Goal: Browse casually: Explore the website without a specific task or goal

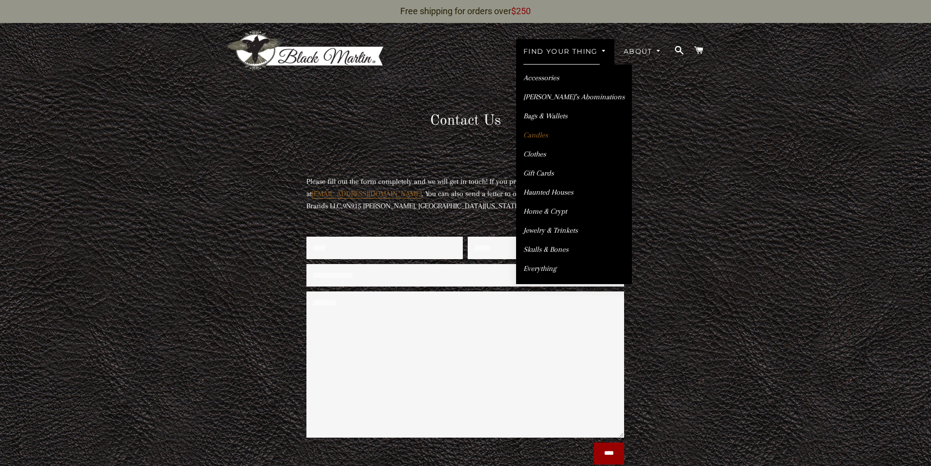
click at [530, 136] on link "Candles" at bounding box center [574, 135] width 116 height 17
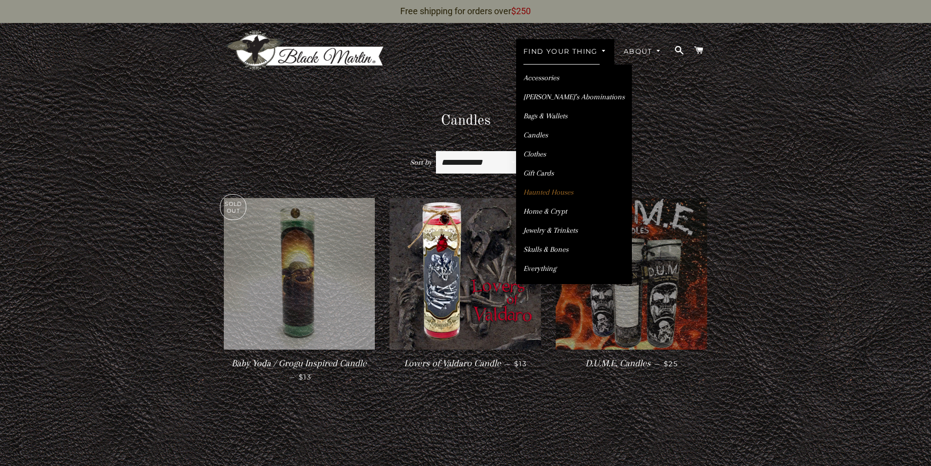
click at [558, 192] on link "Haunted Houses" at bounding box center [574, 192] width 116 height 17
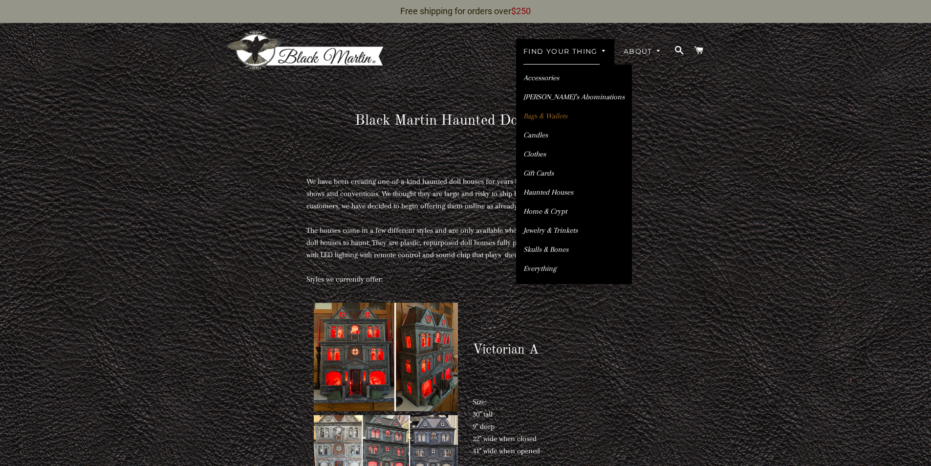
click at [534, 114] on link "Bags & Wallets" at bounding box center [574, 116] width 116 height 17
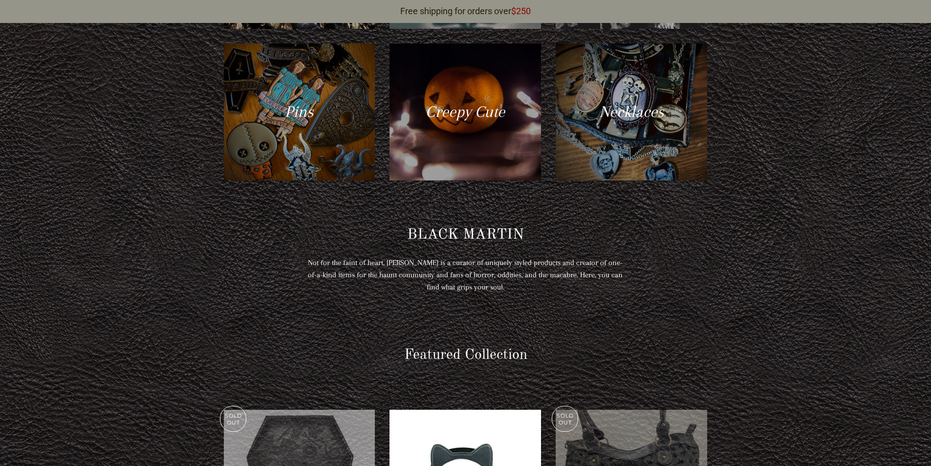
scroll to position [595, 0]
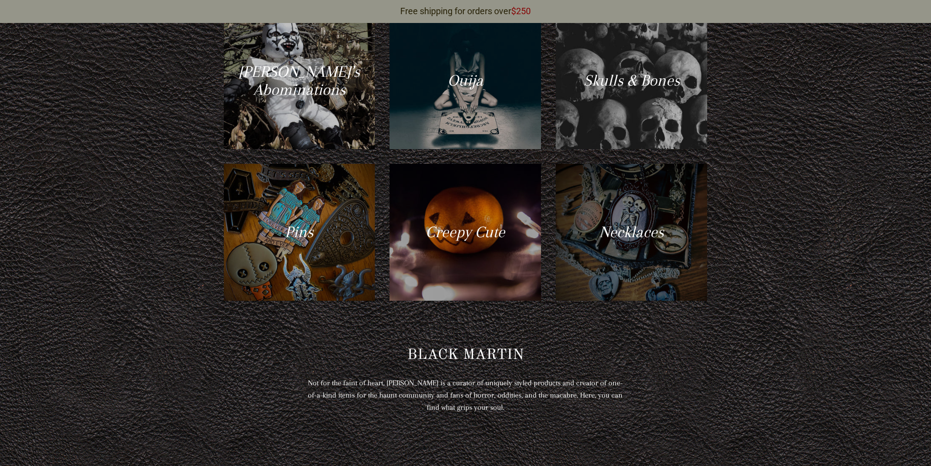
click at [633, 224] on div at bounding box center [632, 232] width 156 height 141
